Goal: Task Accomplishment & Management: Use online tool/utility

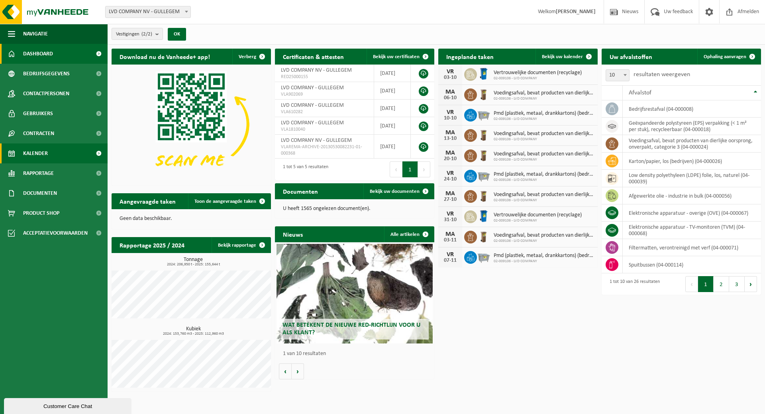
click at [37, 151] on span "Kalender" at bounding box center [35, 153] width 25 height 20
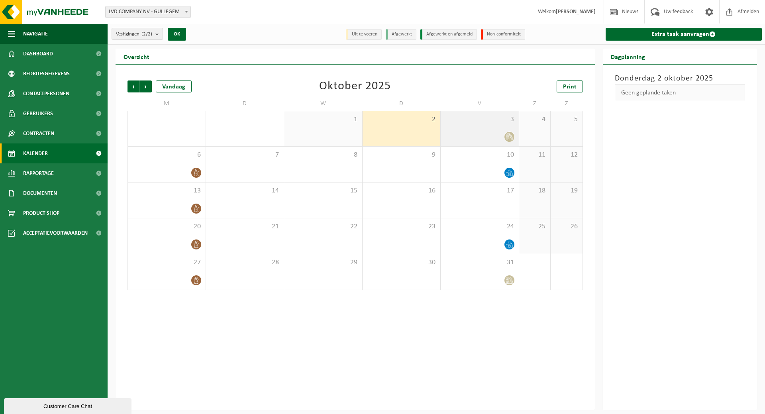
click at [483, 131] on div at bounding box center [479, 136] width 70 height 11
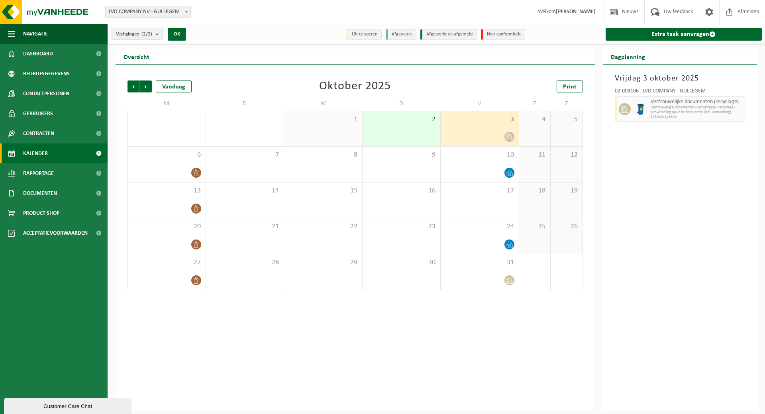
click at [416, 121] on span "2" at bounding box center [401, 119] width 70 height 9
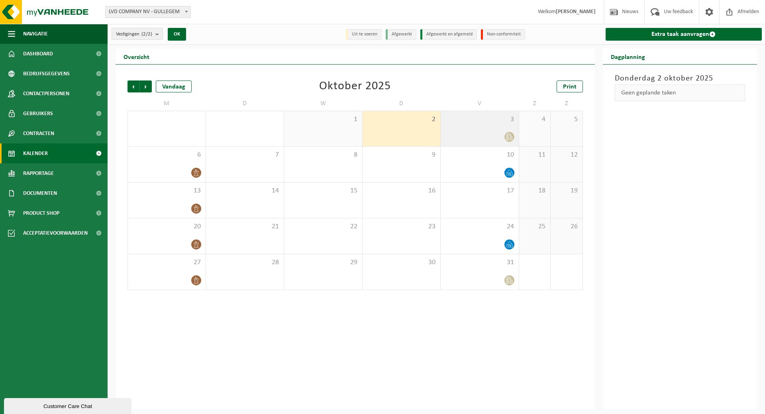
click at [460, 121] on span "3" at bounding box center [479, 119] width 70 height 9
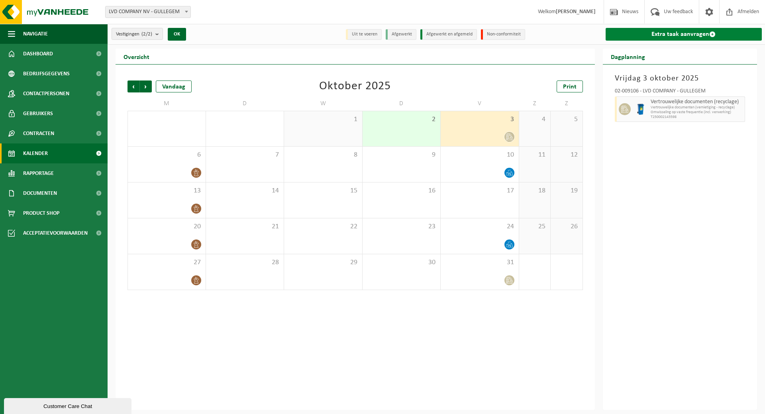
click at [650, 29] on link "Extra taak aanvragen" at bounding box center [683, 34] width 156 height 13
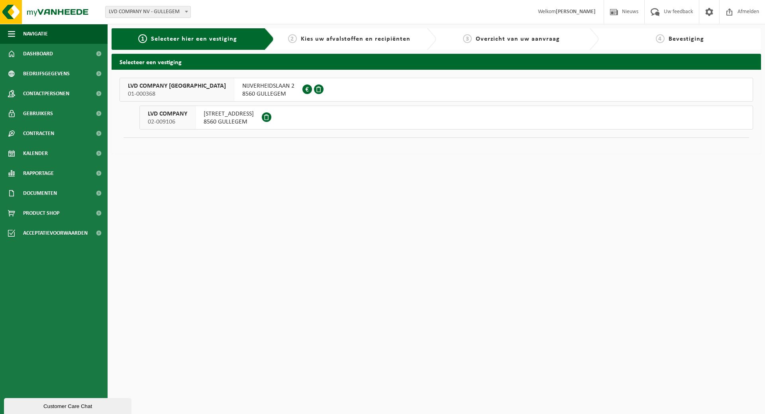
click at [221, 121] on span "8560 GULLEGEM" at bounding box center [228, 122] width 50 height 8
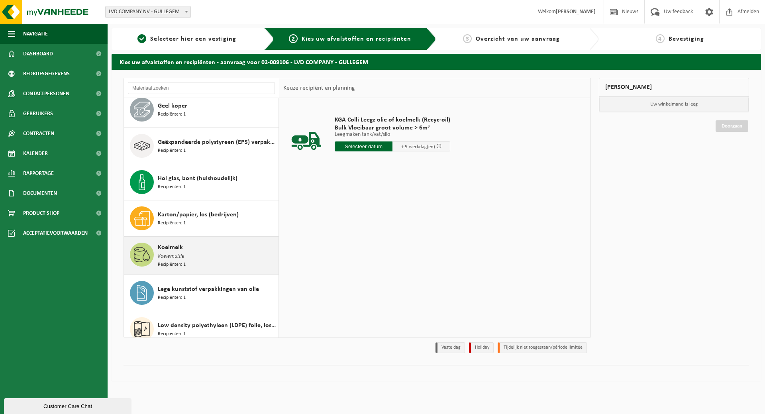
scroll to position [239, 0]
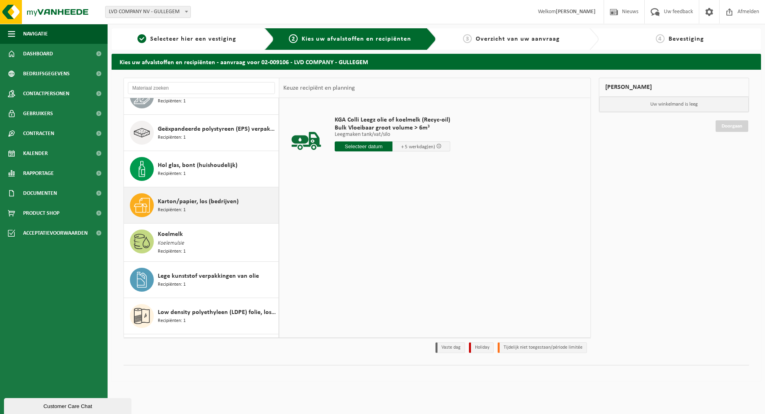
click at [199, 193] on div "Karton/papier, los (bedrijven) Recipiënten: 1" at bounding box center [217, 205] width 119 height 24
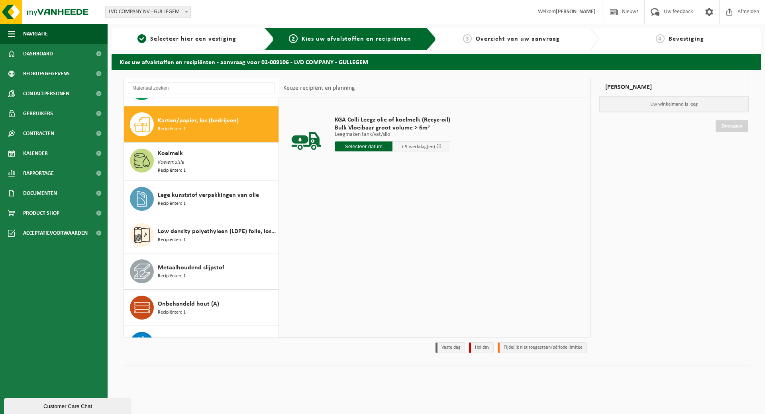
scroll to position [327, 0]
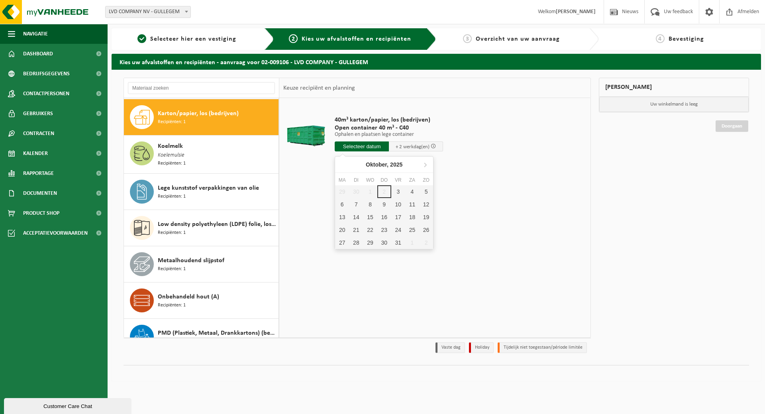
click at [358, 147] on input "text" at bounding box center [361, 146] width 54 height 10
click at [397, 190] on div "3" at bounding box center [398, 191] width 14 height 13
type input "Van 2025-10-03"
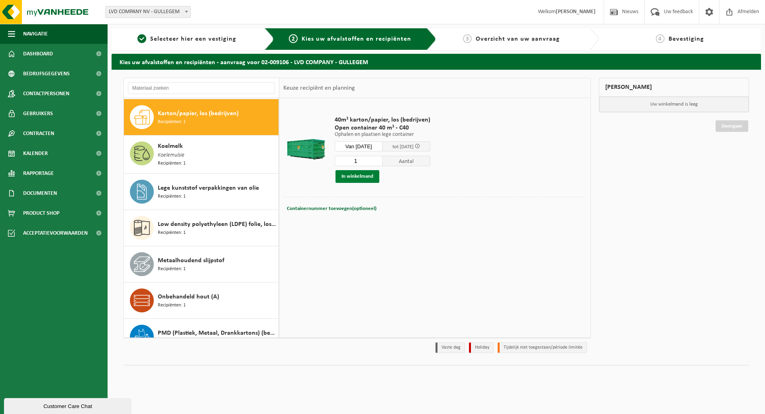
click at [362, 175] on button "In winkelmand" at bounding box center [357, 176] width 44 height 13
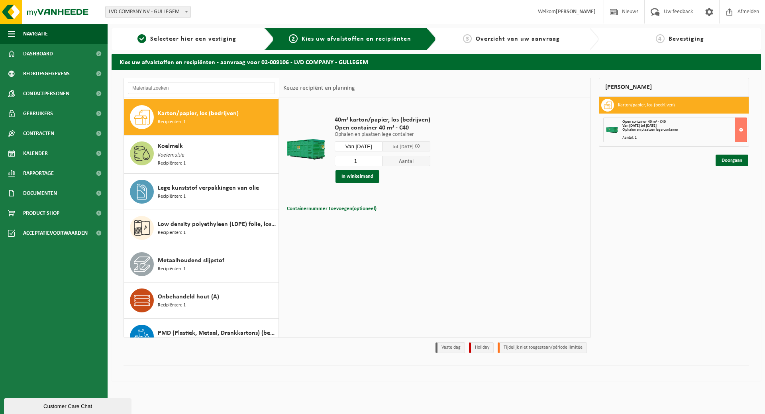
click at [732, 154] on div "Doorgaan" at bounding box center [673, 151] width 151 height 8
click at [735, 158] on link "Doorgaan" at bounding box center [731, 160] width 33 height 12
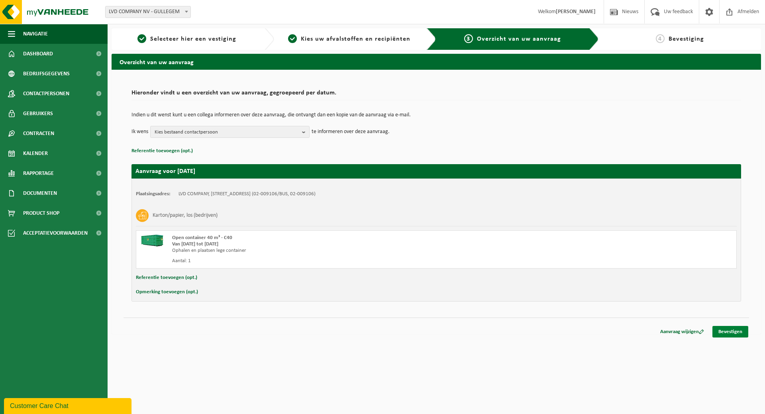
click at [735, 329] on link "Bevestigen" at bounding box center [730, 332] width 36 height 12
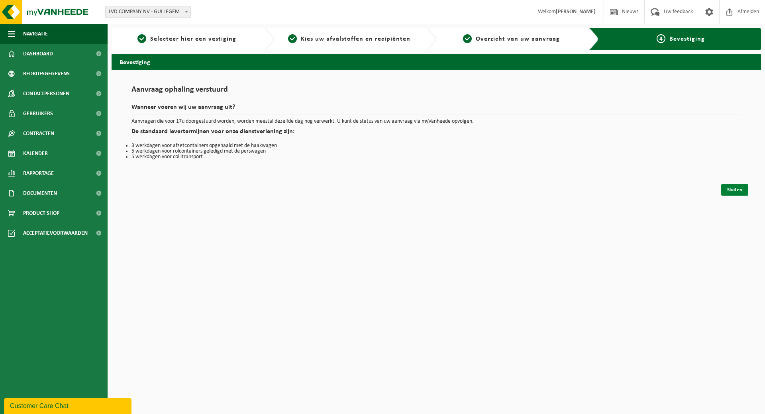
click at [738, 185] on link "Sluiten" at bounding box center [734, 190] width 27 height 12
